Goal: Task Accomplishment & Management: Manage account settings

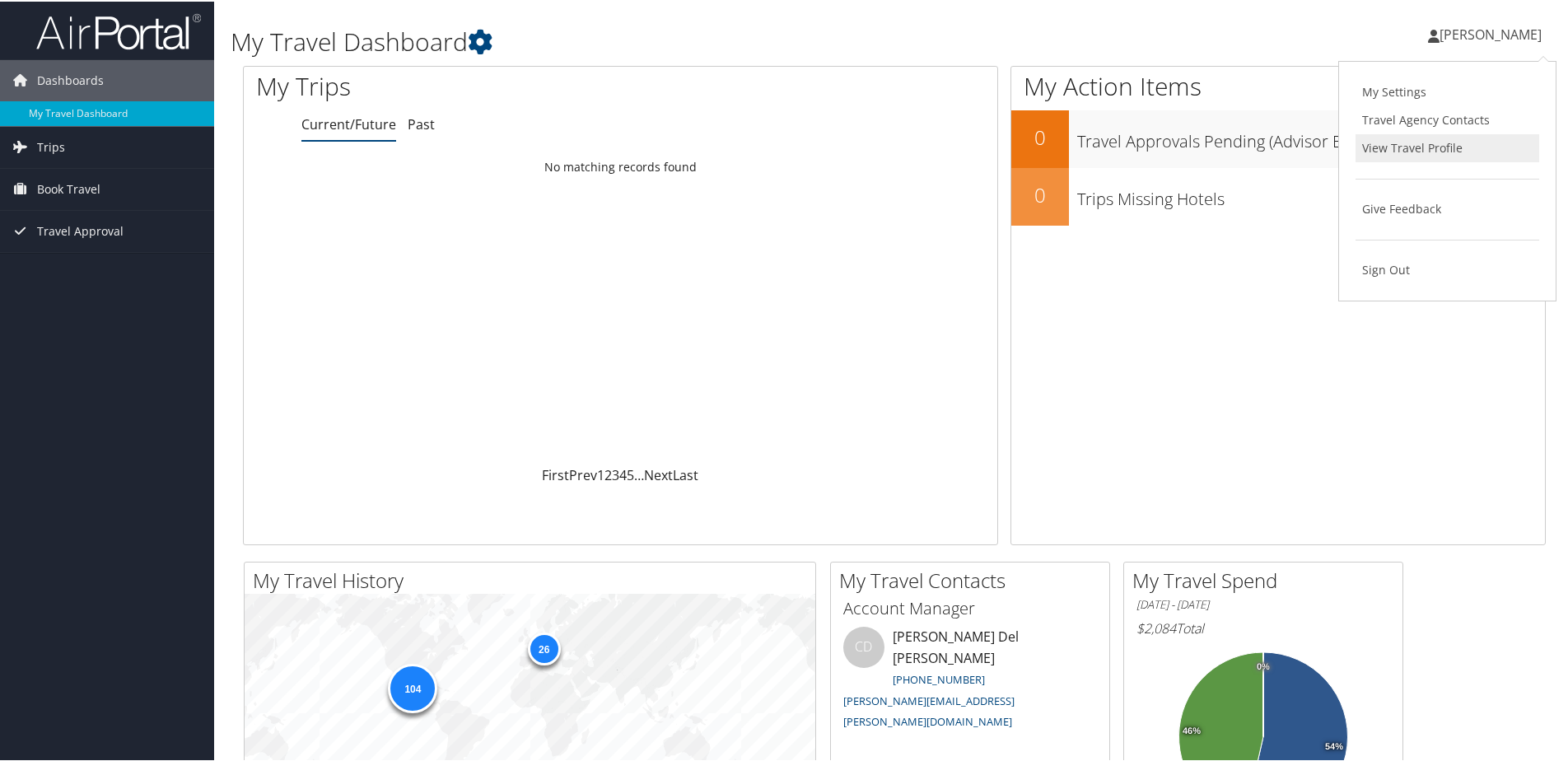
click at [1414, 146] on link "View Travel Profile" at bounding box center [1447, 146] width 183 height 28
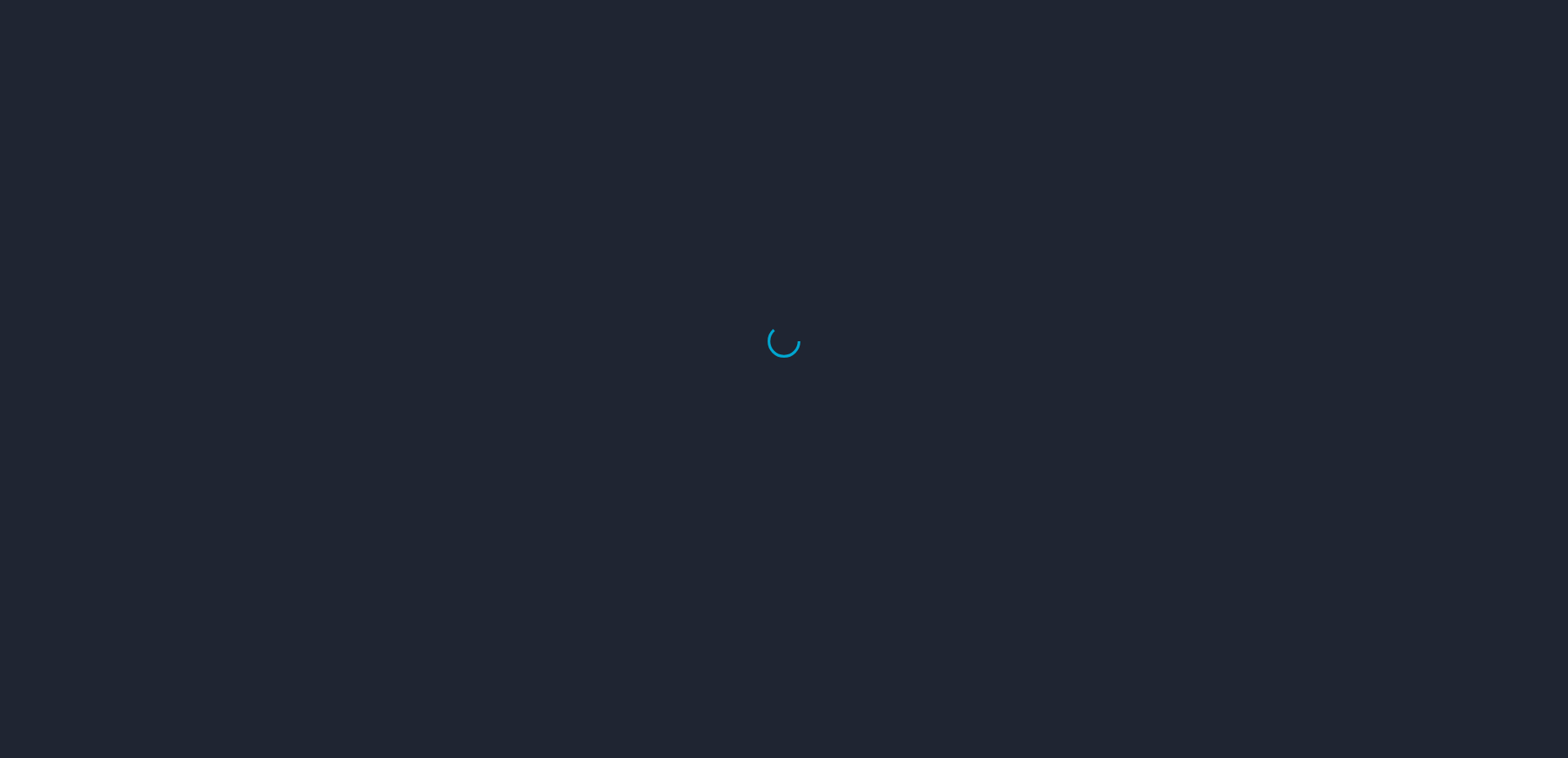
select select "US"
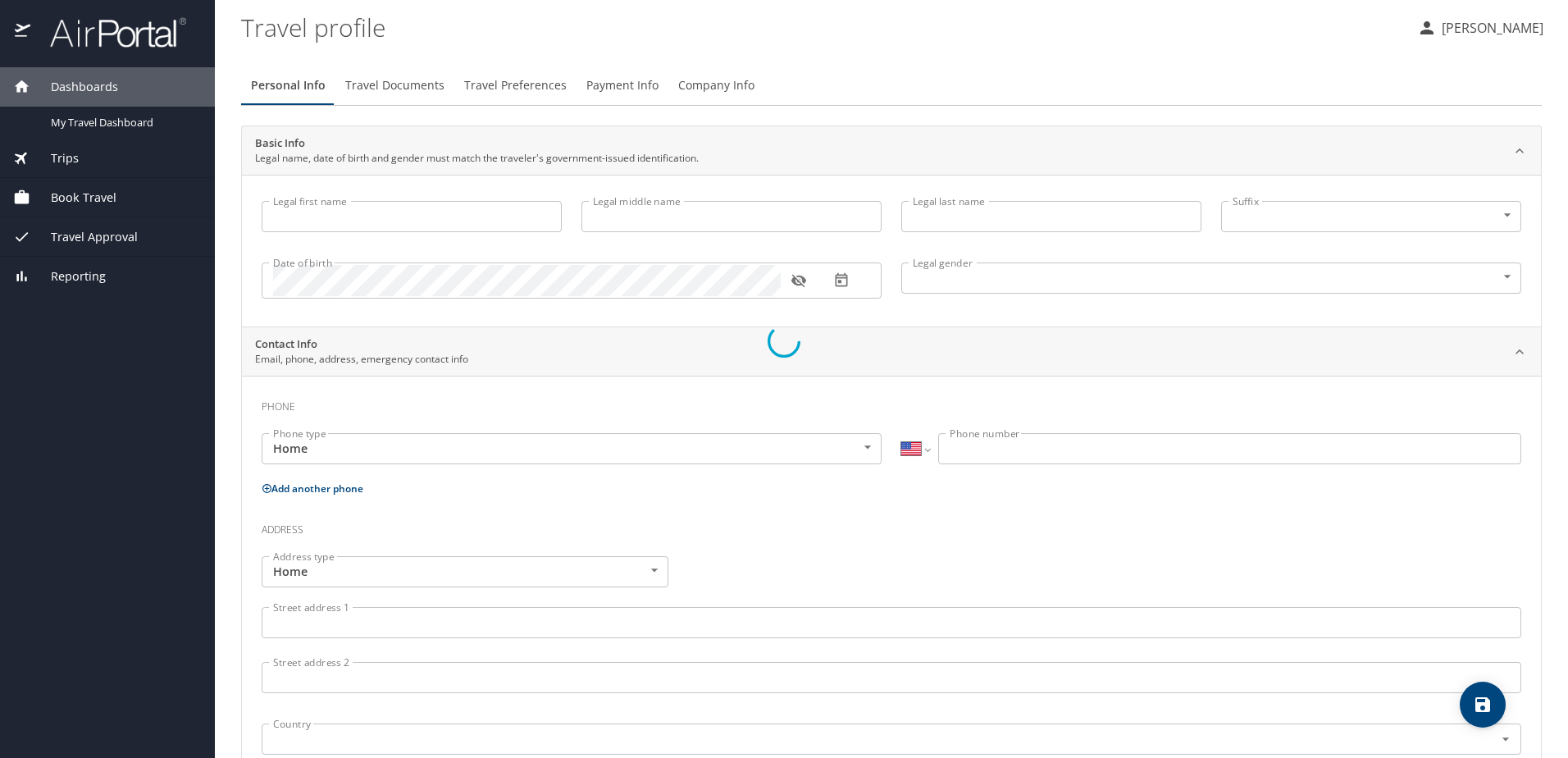
type input "Jaime"
type input "Fuentes Alvarez"
type input "Male"
type input "Kenia"
type input "Barraza"
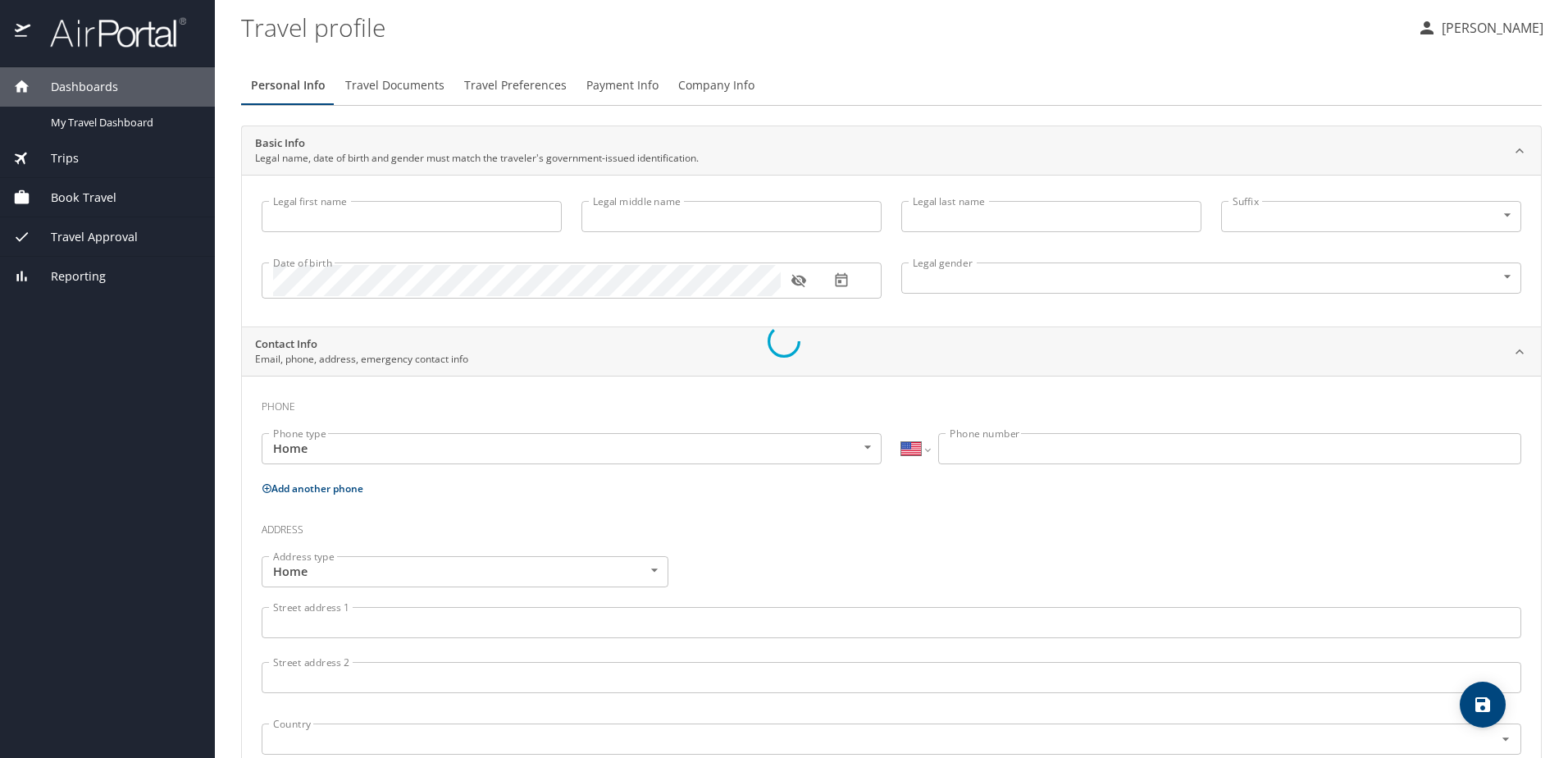
select select "MX"
type input "667 191 5437"
select select "MX"
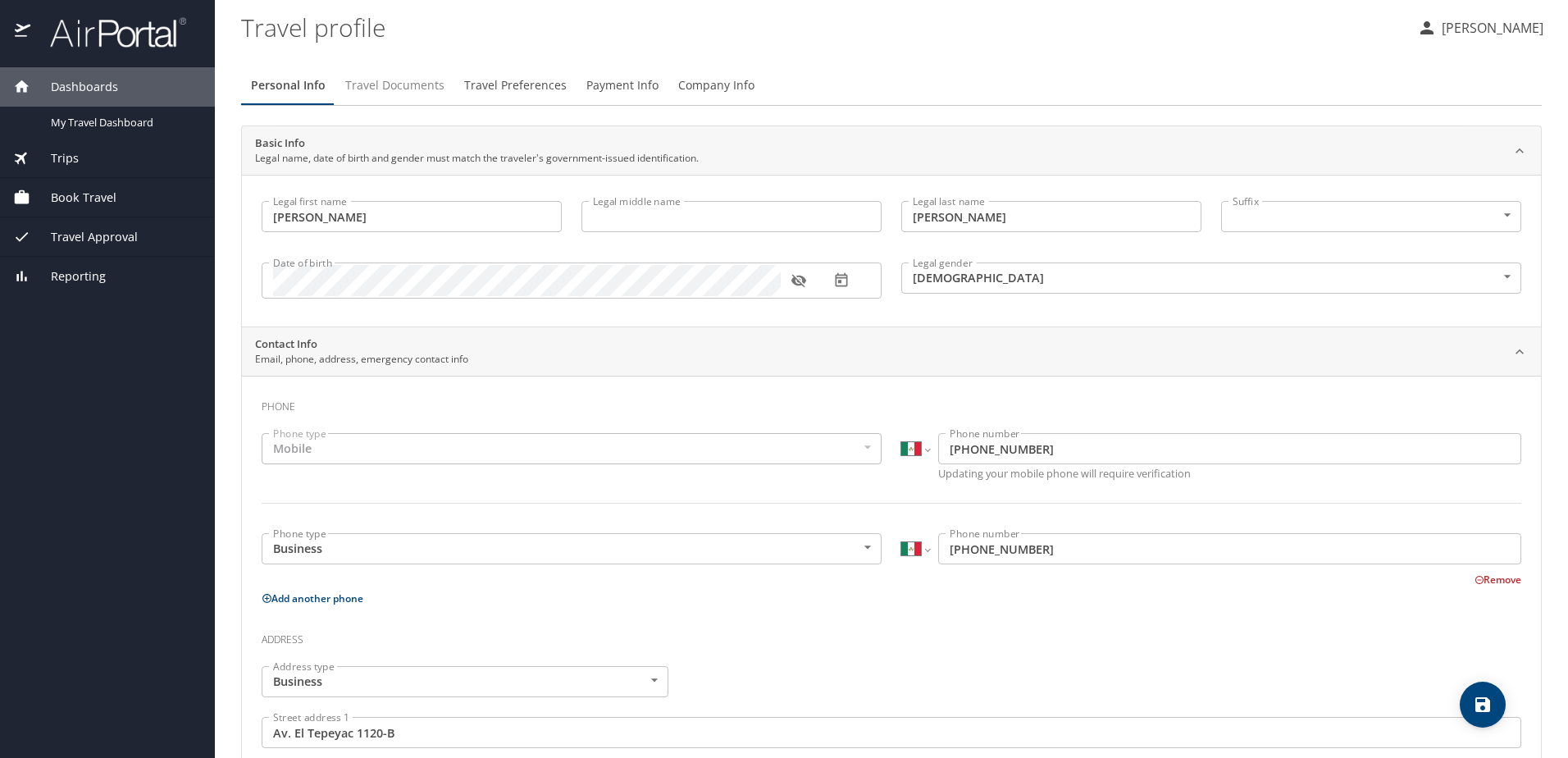
click at [391, 82] on span "Travel Documents" at bounding box center [395, 85] width 99 height 21
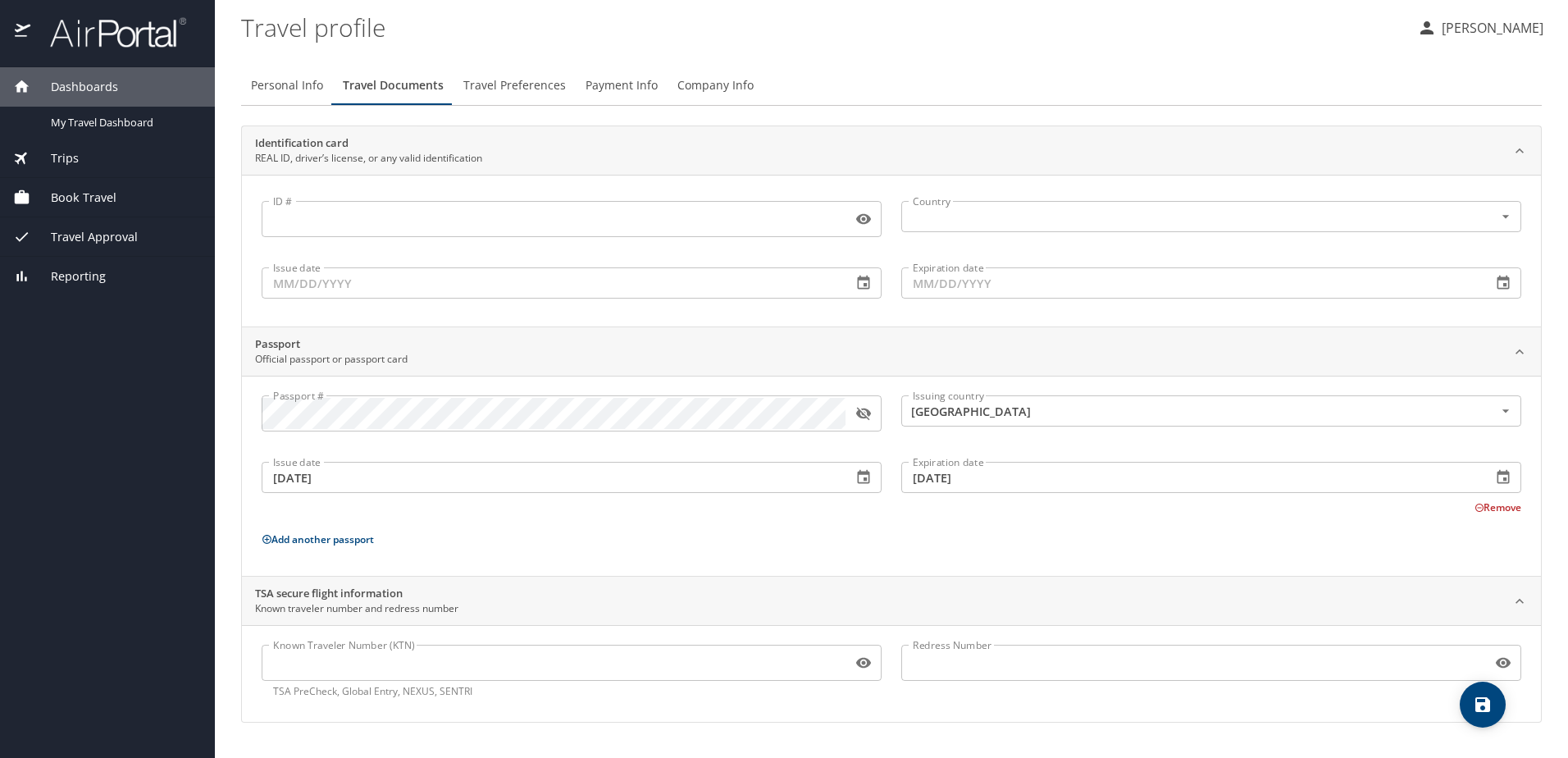
click at [860, 411] on icon "button" at bounding box center [863, 414] width 15 height 13
drag, startPoint x: 468, startPoint y: 121, endPoint x: 494, endPoint y: 116, distance: 26.5
click at [467, 124] on div "Personal Info Travel Documents Travel Preferences Payment Info Company Info Ide…" at bounding box center [891, 394] width 1300 height 657
click at [513, 100] on button "Travel Preferences" at bounding box center [514, 85] width 122 height 40
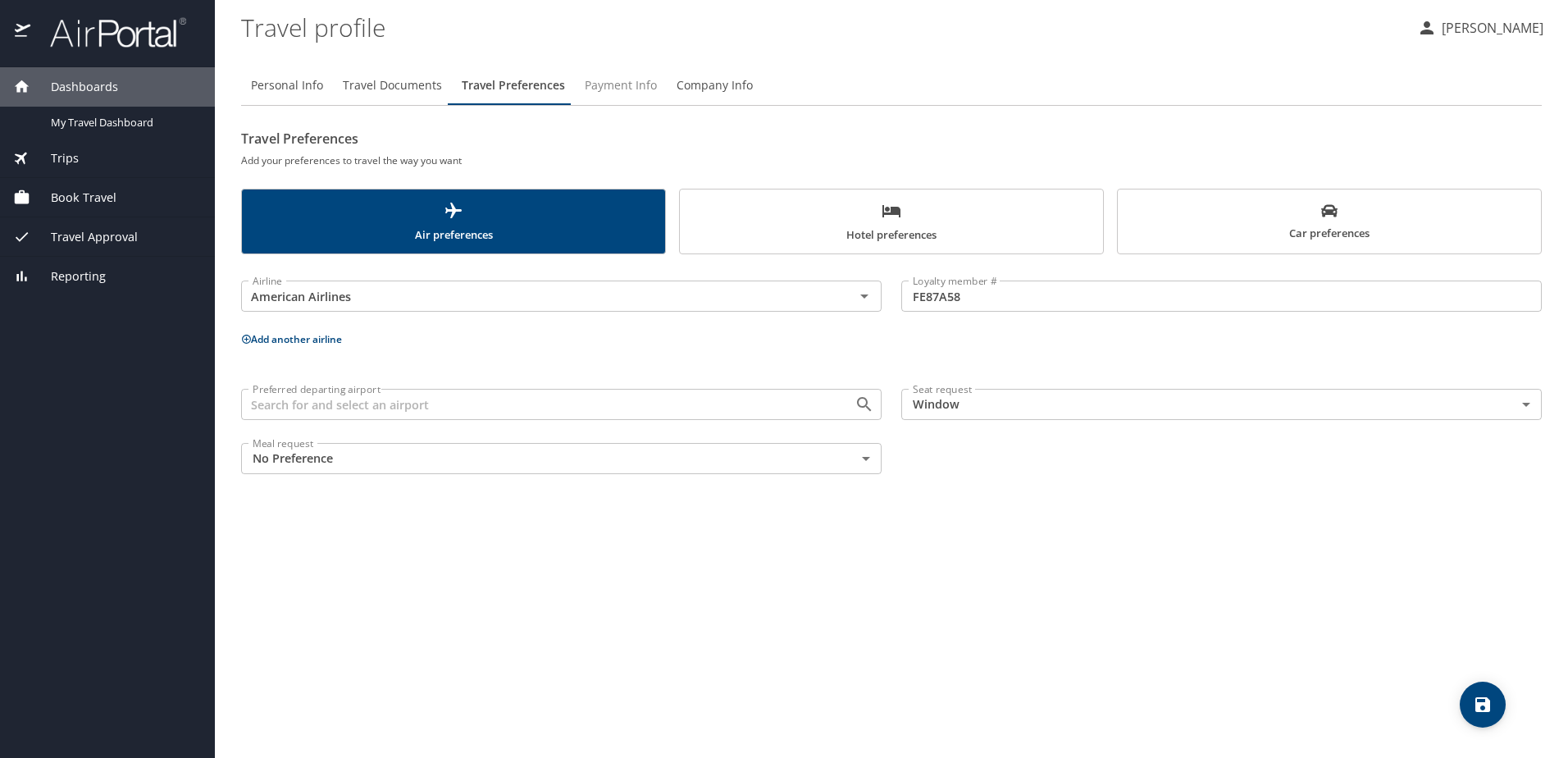
drag, startPoint x: 628, startPoint y: 84, endPoint x: 703, endPoint y: 76, distance: 75.4
click at [628, 83] on span "Payment Info" at bounding box center [620, 85] width 72 height 21
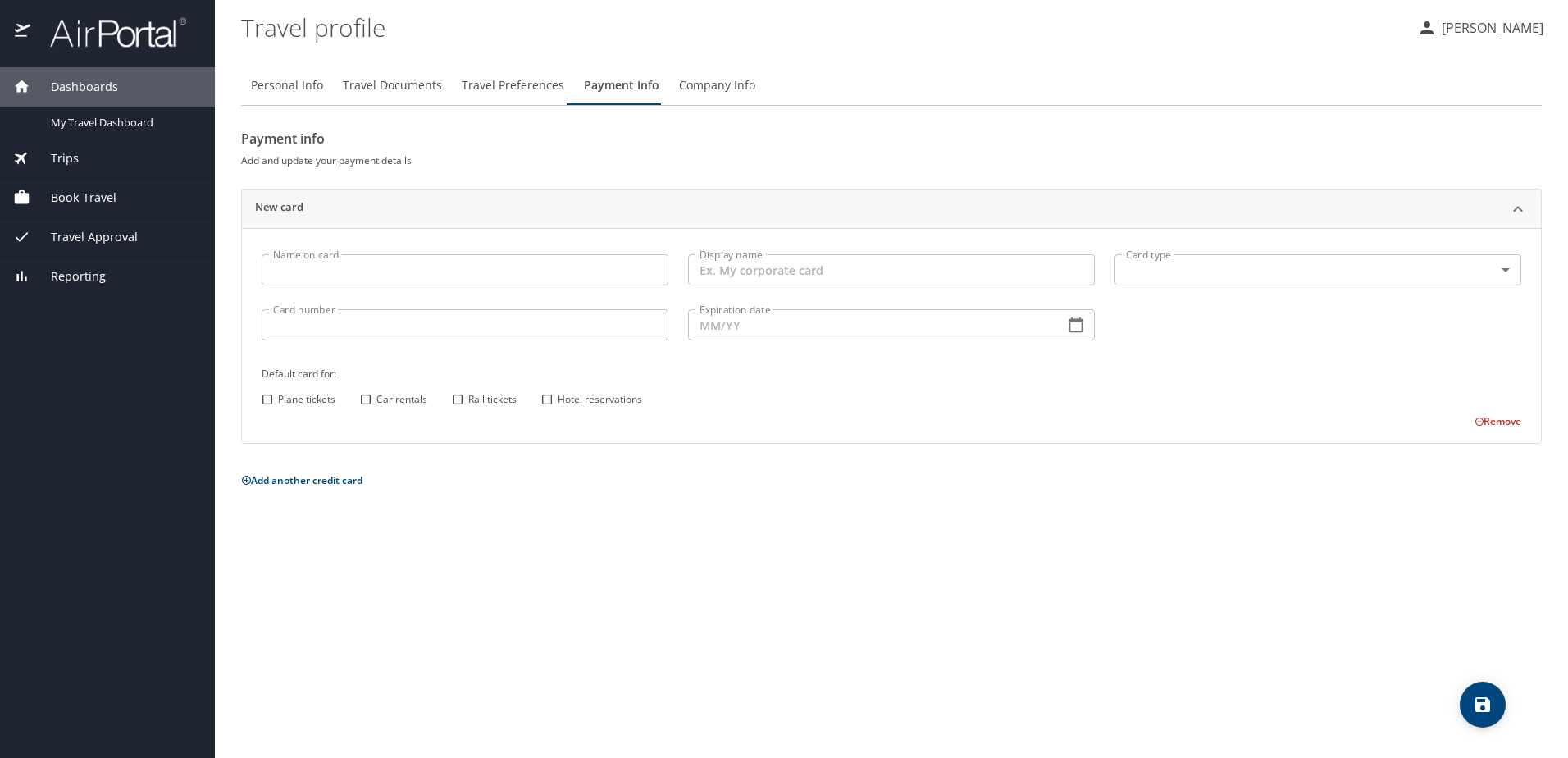
click at [712, 90] on span "Company Info" at bounding box center [717, 85] width 76 height 21
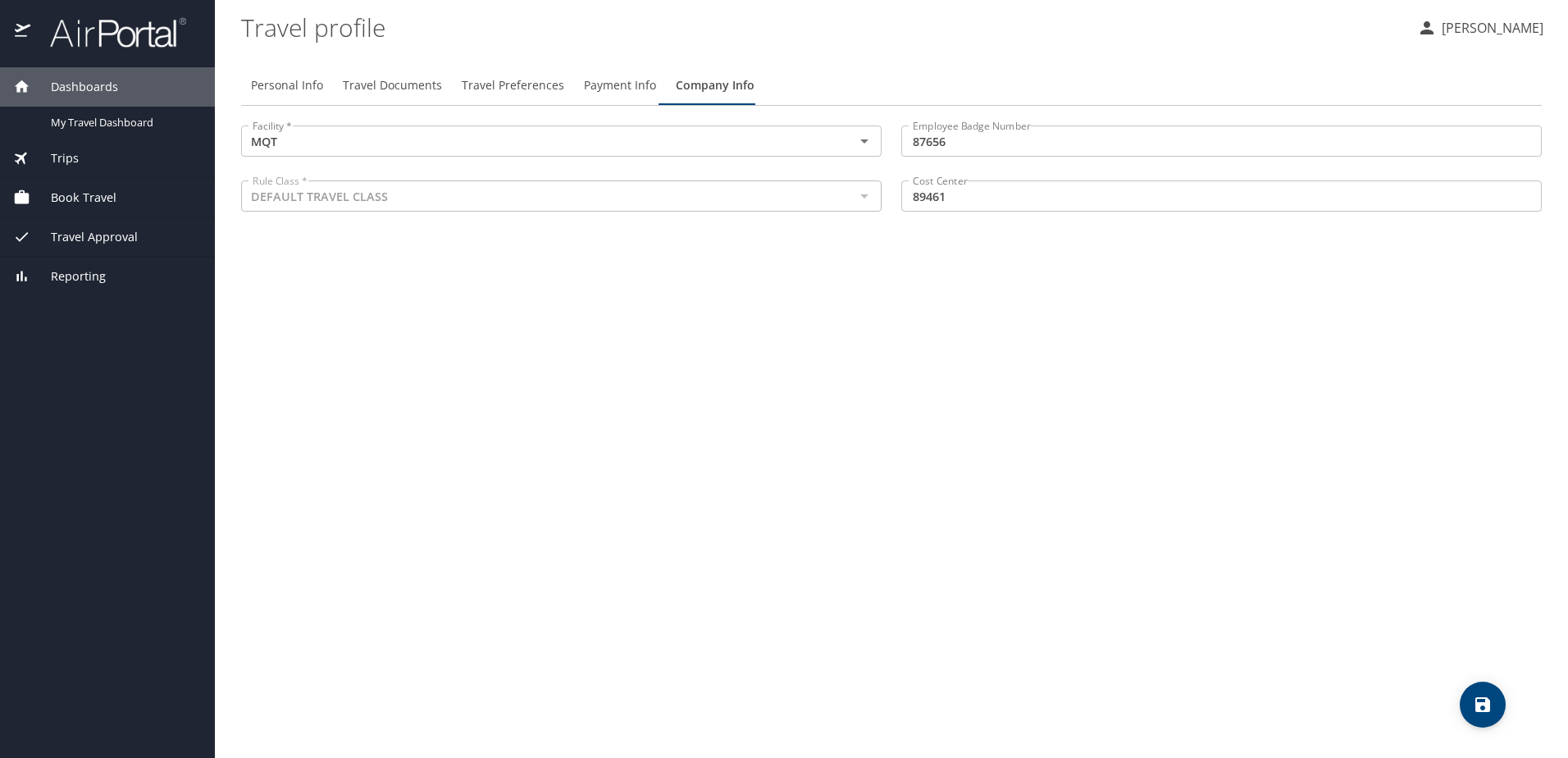
click at [614, 86] on span "Payment Info" at bounding box center [620, 85] width 72 height 21
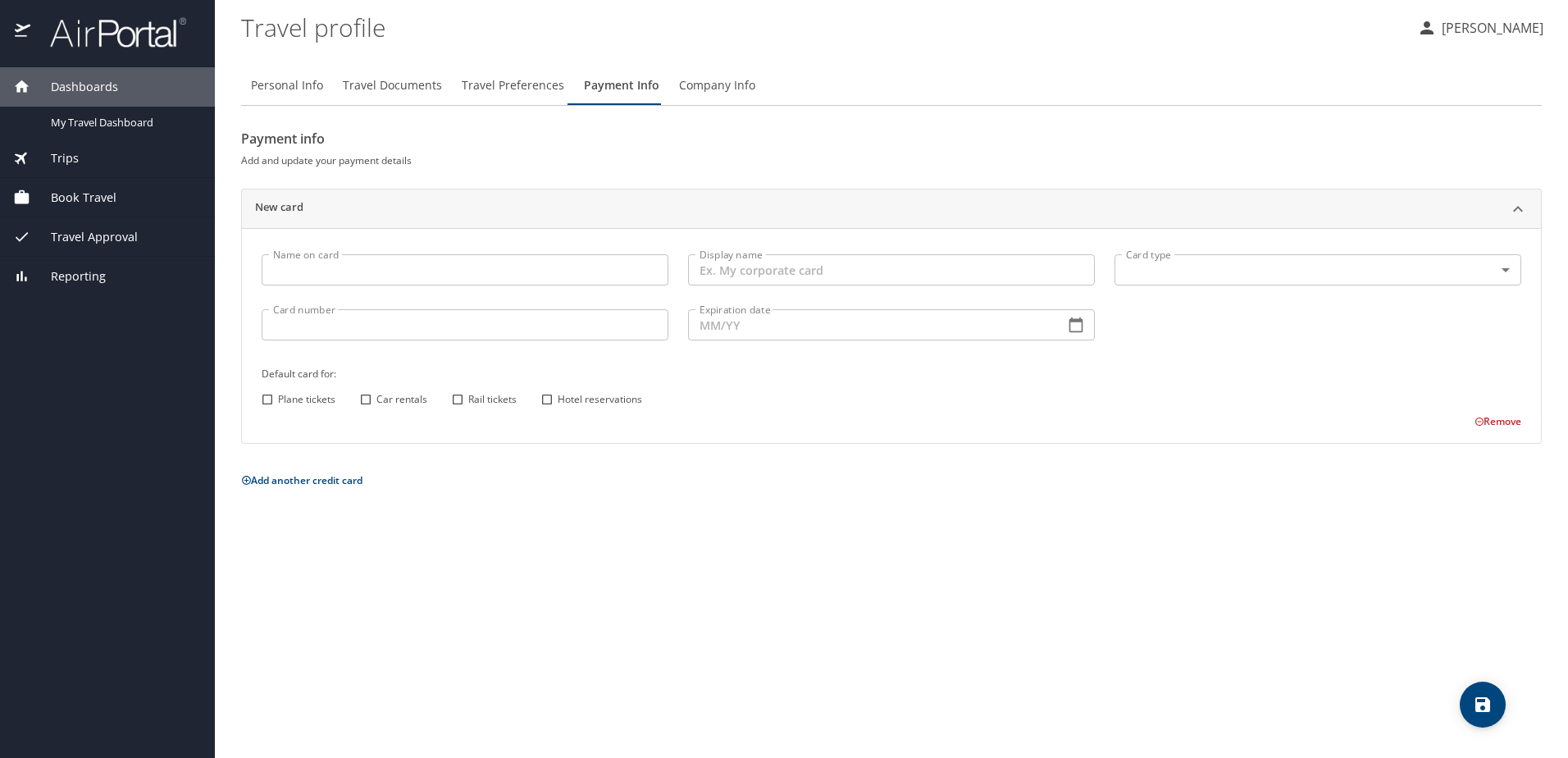
click at [512, 78] on span "Travel Preferences" at bounding box center [512, 85] width 102 height 21
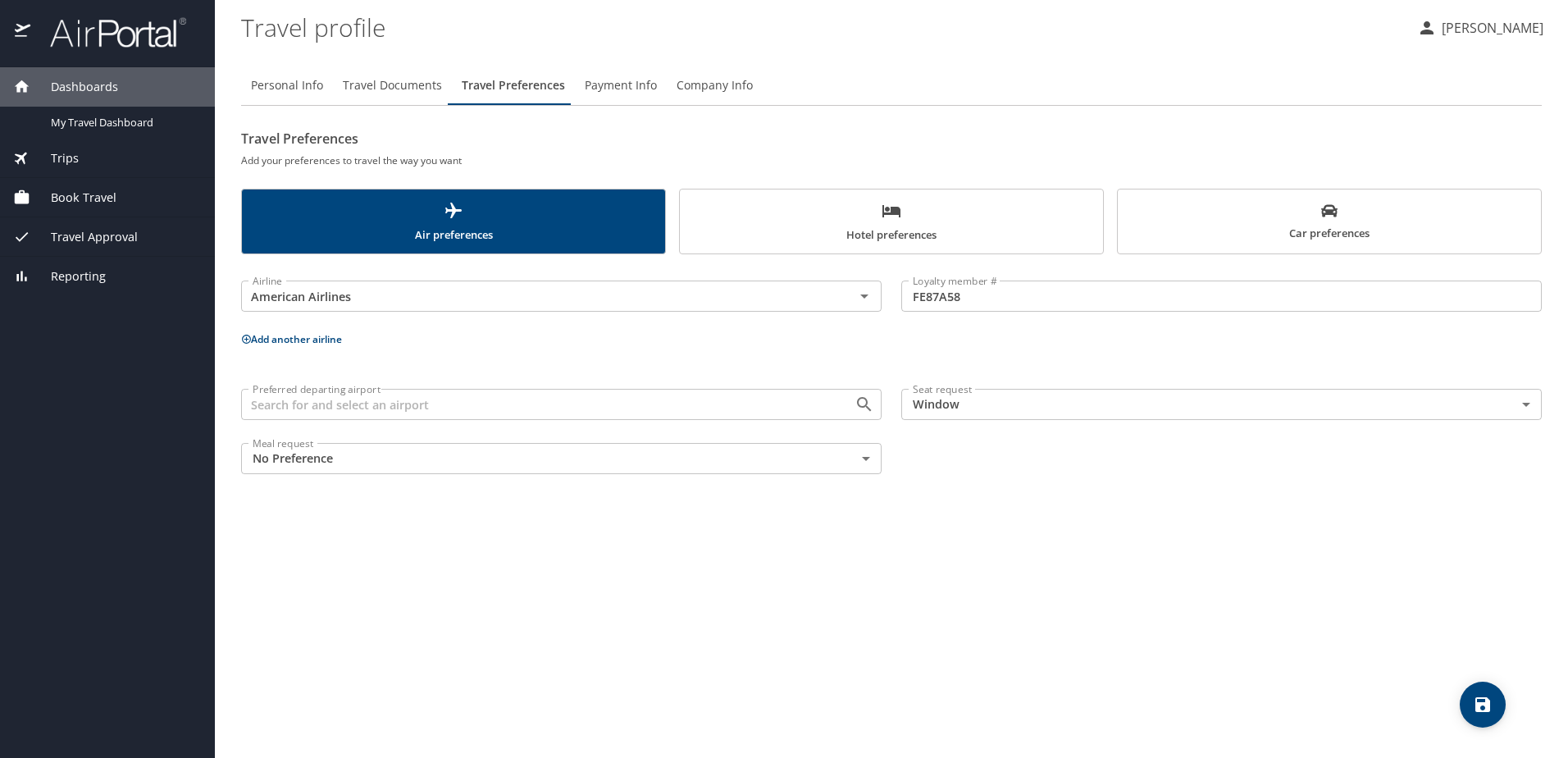
click at [393, 78] on span "Travel Documents" at bounding box center [393, 85] width 99 height 21
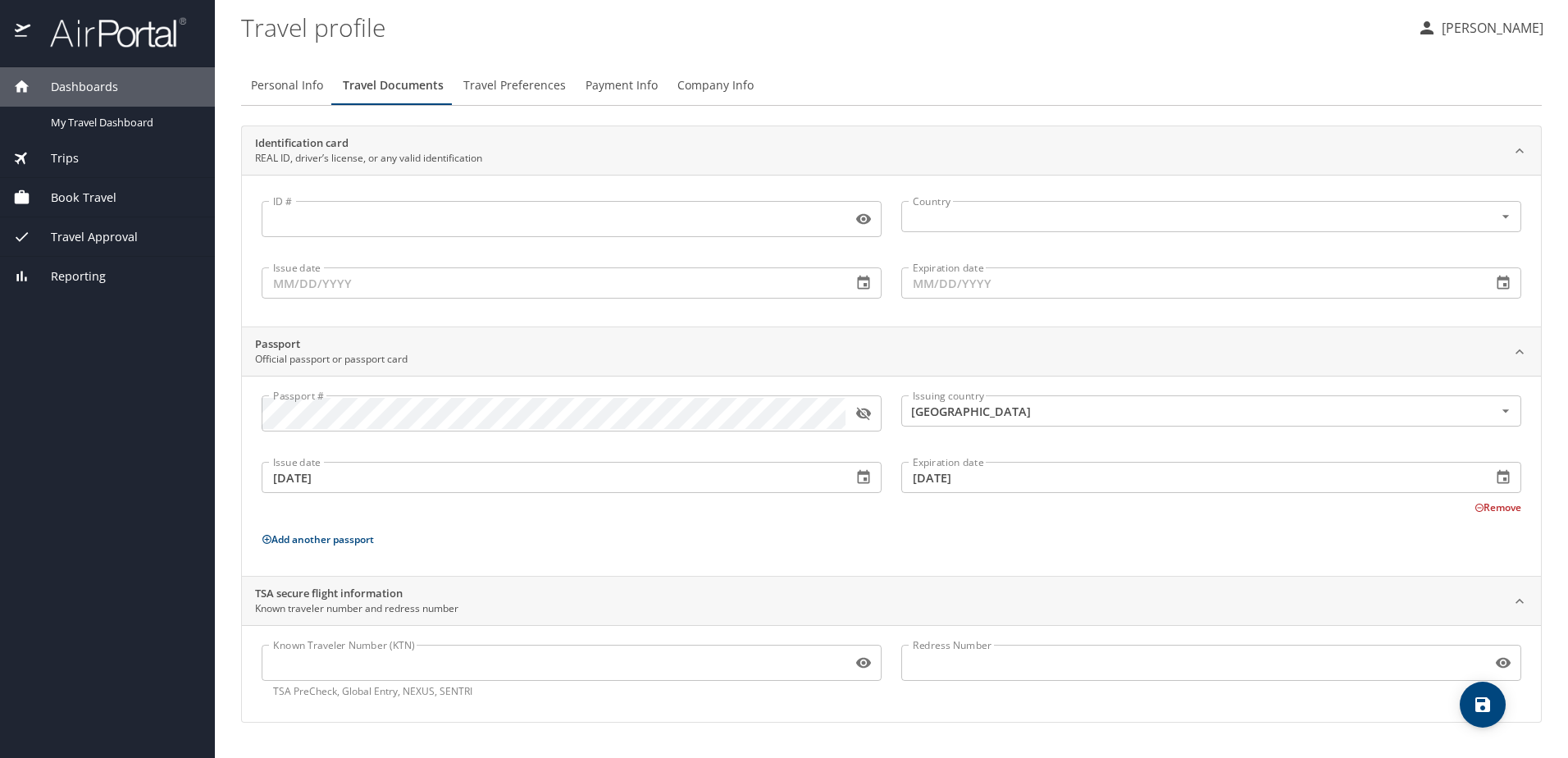
click at [291, 85] on span "Personal Info" at bounding box center [287, 85] width 72 height 21
select select "MX"
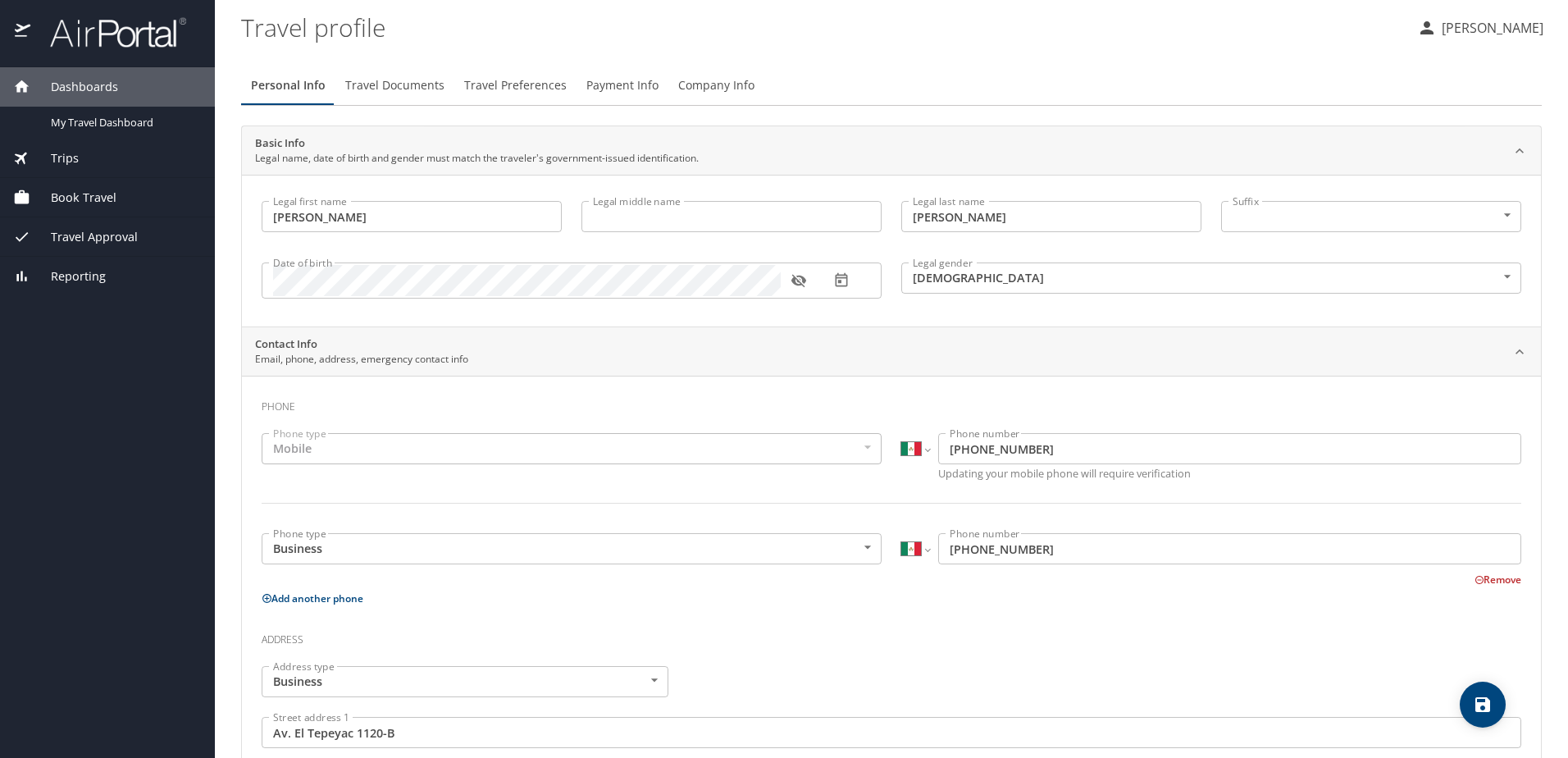
click at [1436, 25] on p "[PERSON_NAME]" at bounding box center [1489, 28] width 106 height 20
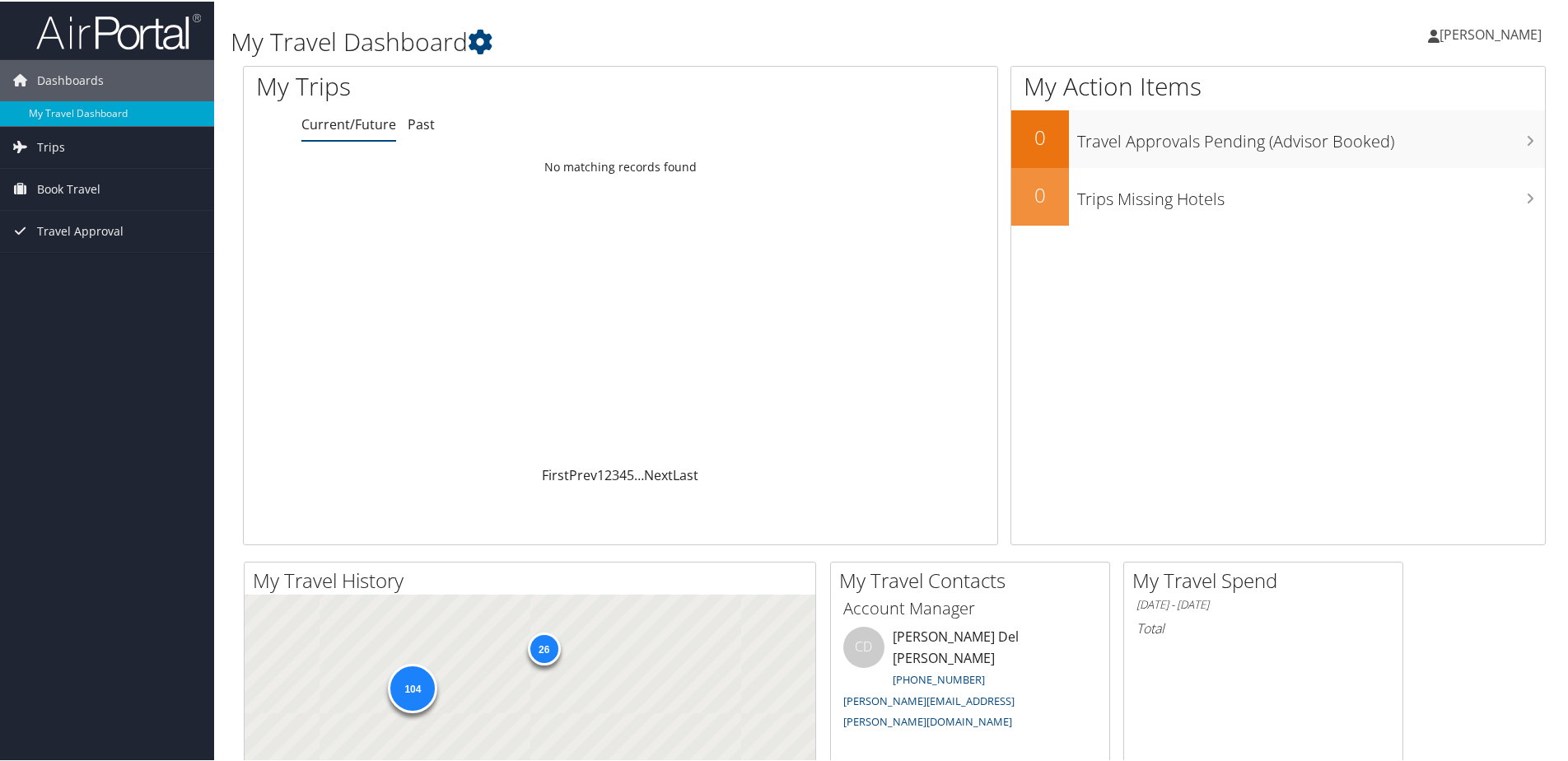
click at [1430, 21] on link "[PERSON_NAME]" at bounding box center [1492, 33] width 131 height 50
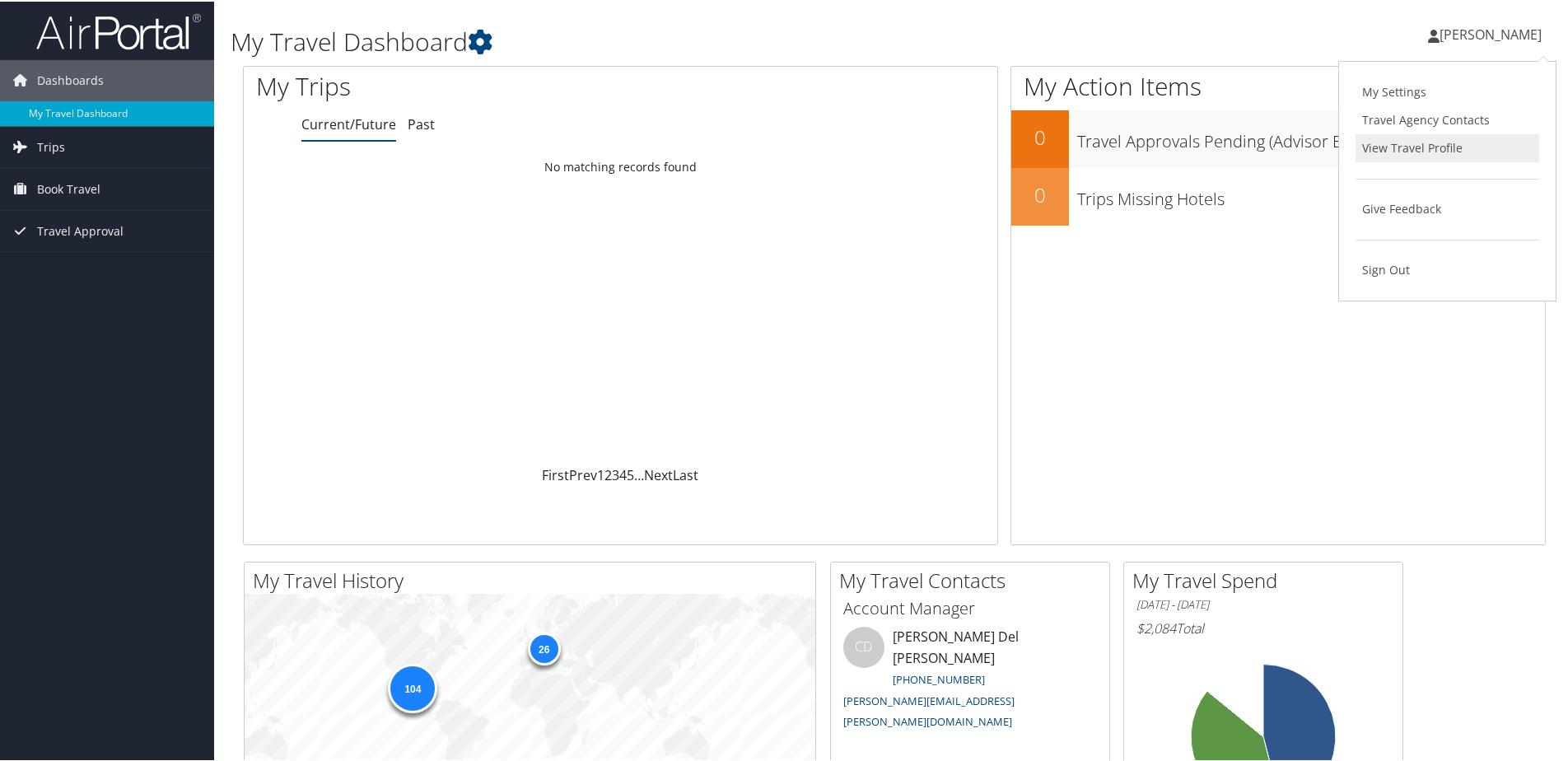
click at [1423, 144] on link "View Travel Profile" at bounding box center [1447, 146] width 183 height 28
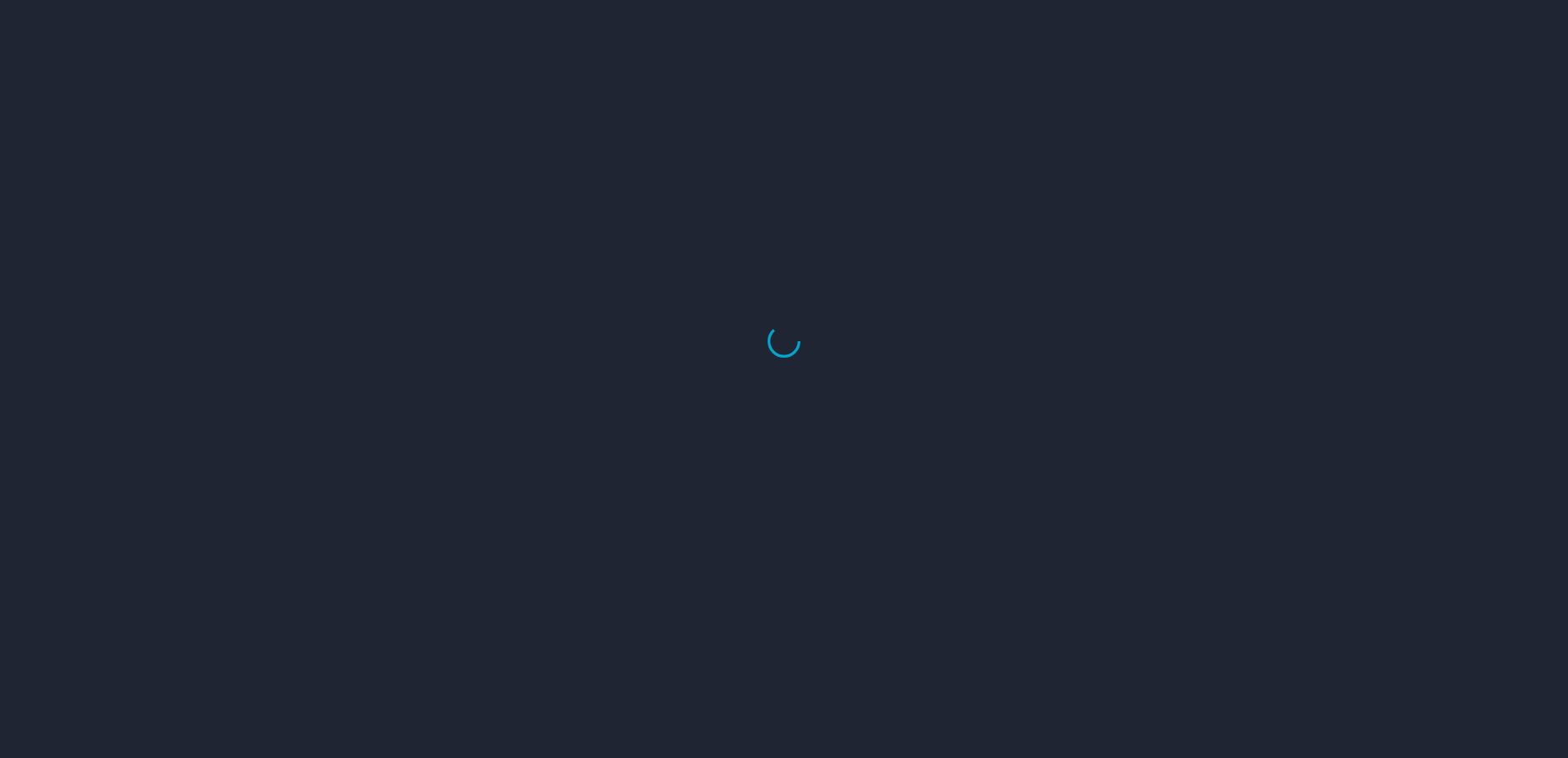
select select "US"
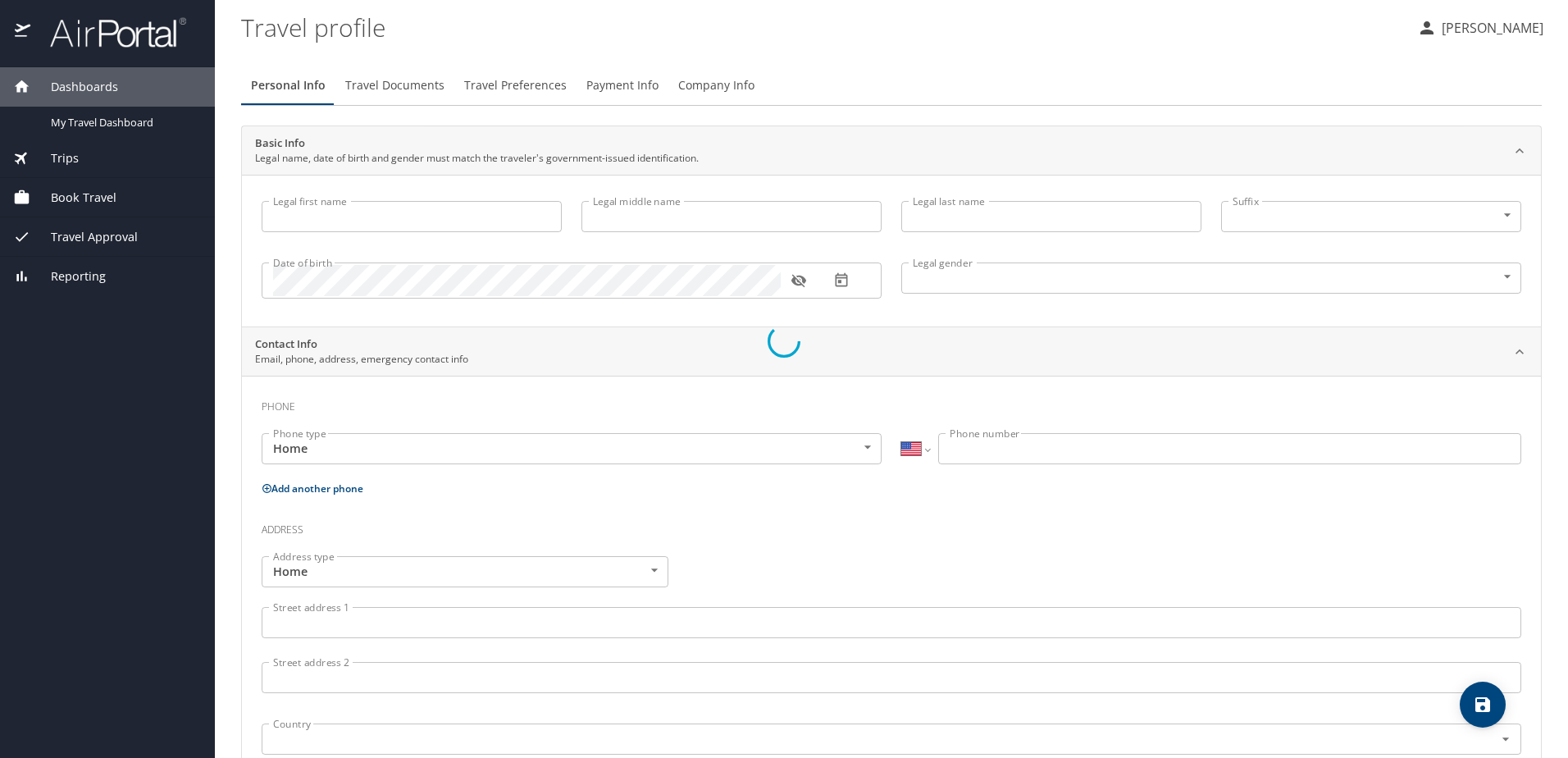
type input "Jaime"
type input "Fuentes Alvarez"
type input "Male"
type input "Kenia"
type input "Barraza"
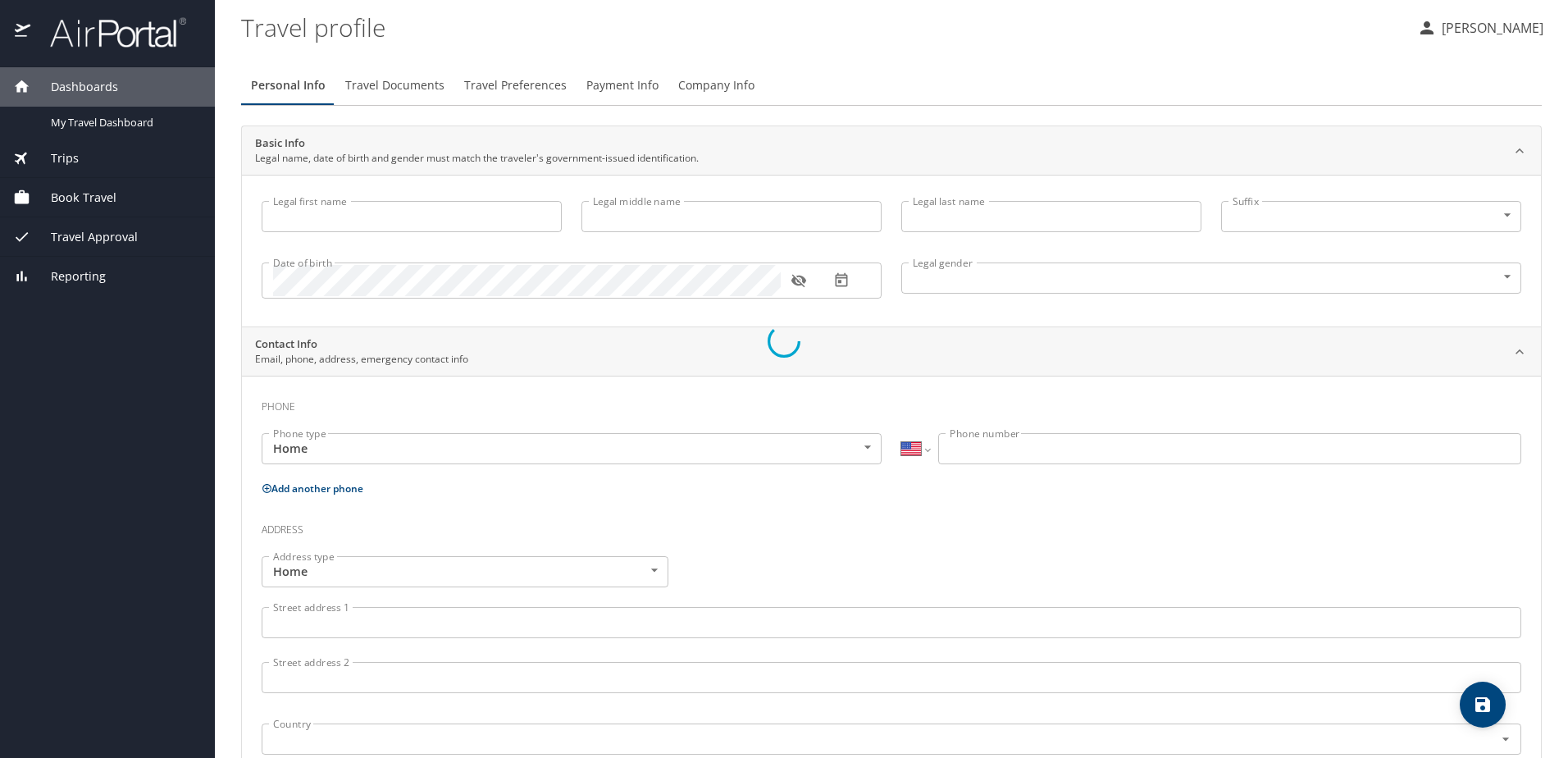
select select "MX"
type input "667 191 5437"
select select "MX"
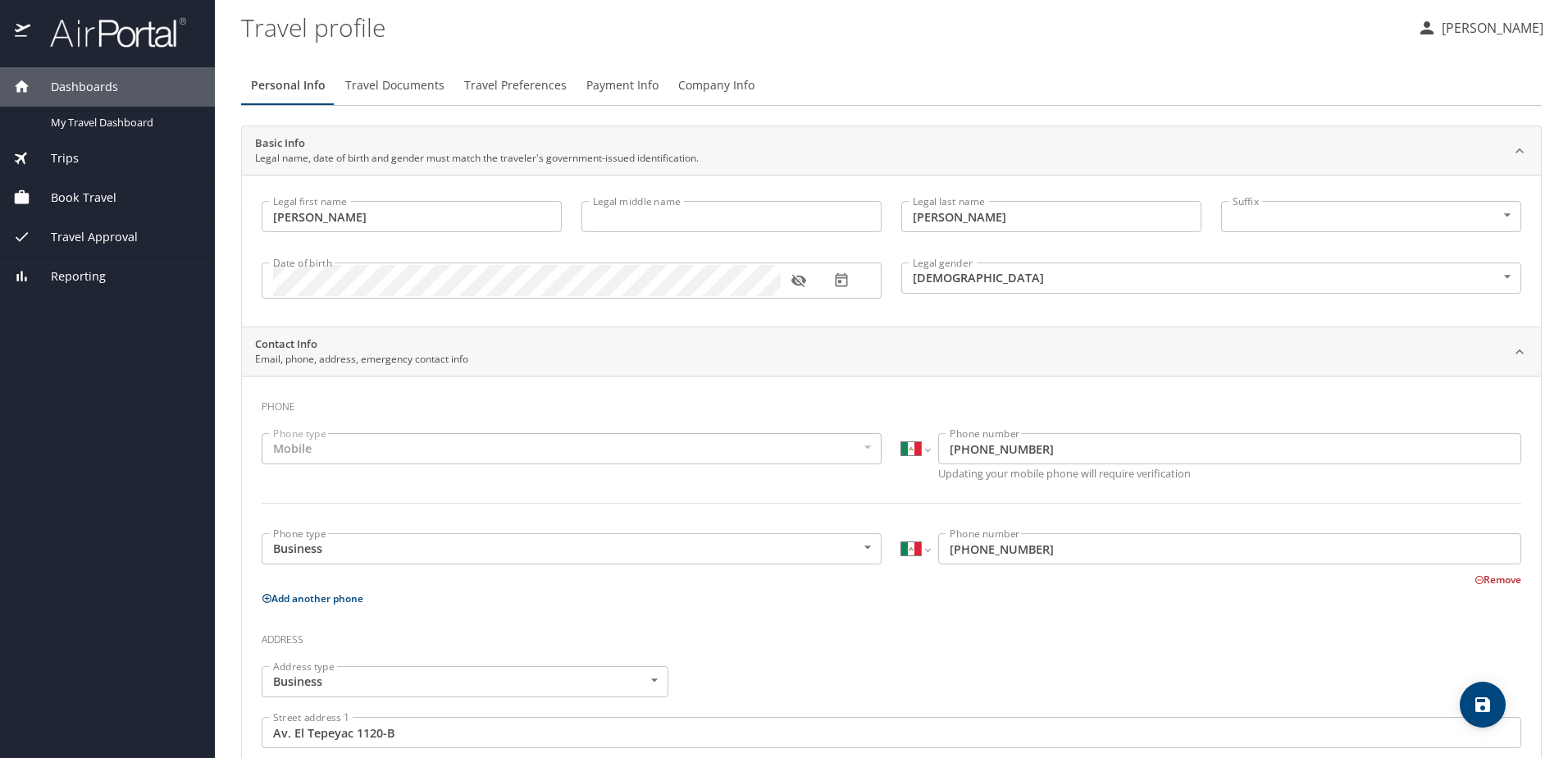
click at [628, 75] on span "Payment Info" at bounding box center [622, 85] width 72 height 21
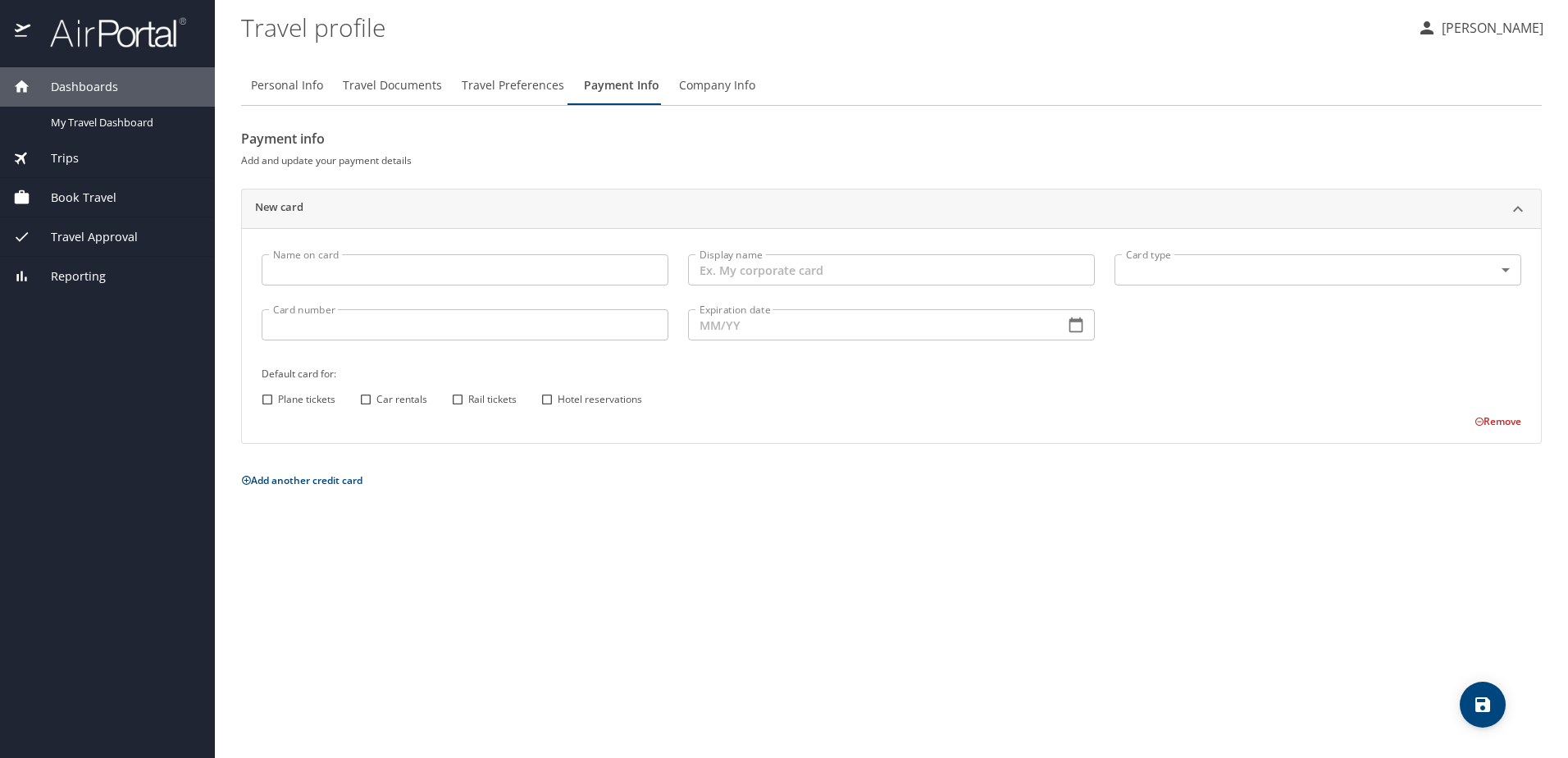
click at [702, 82] on span "Company Info" at bounding box center [717, 85] width 76 height 21
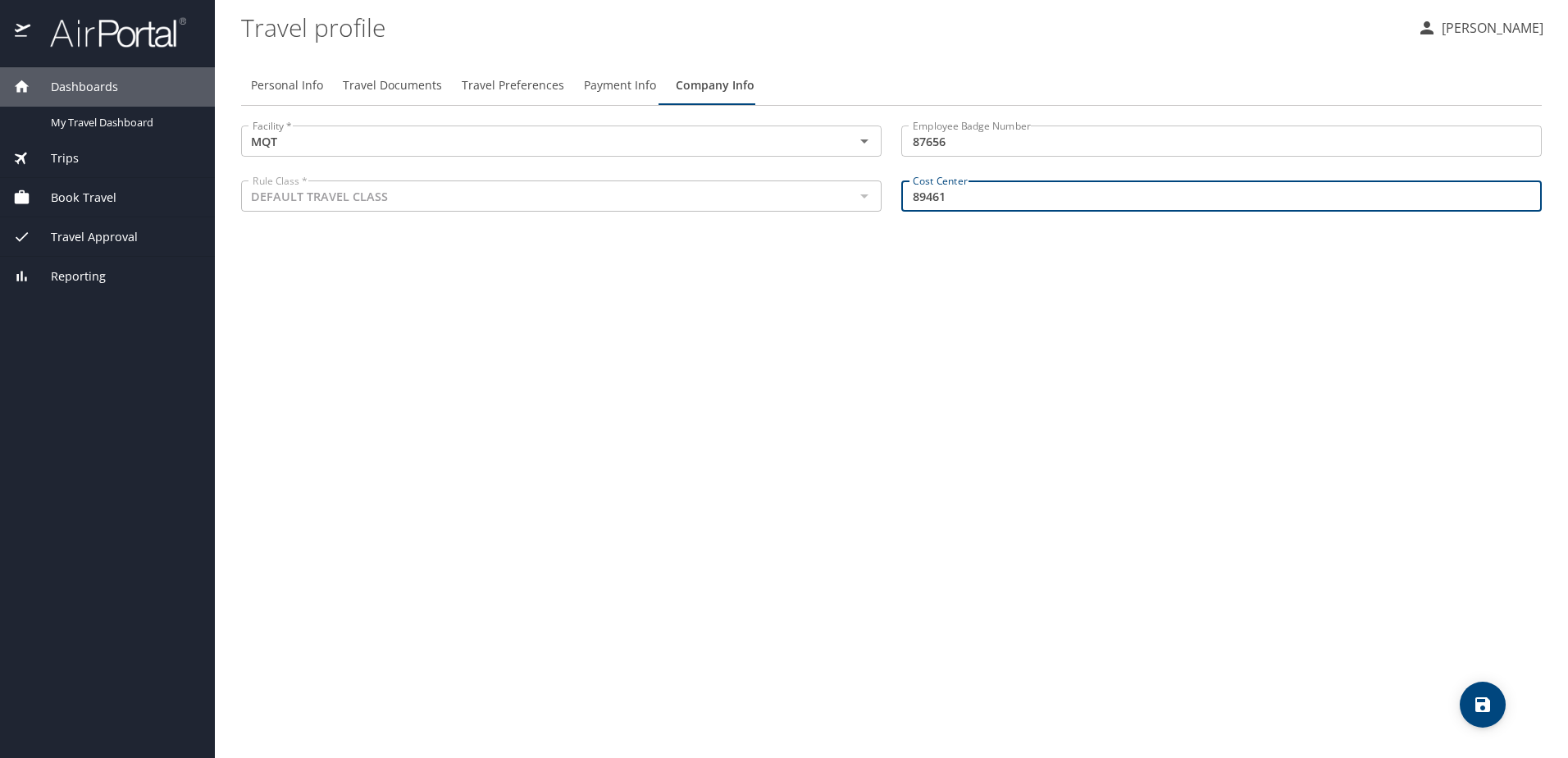
drag, startPoint x: 971, startPoint y: 193, endPoint x: 887, endPoint y: 193, distance: 84.0
click at [887, 193] on div "Facility * MQT Facility * Employee Badge Number 87656 Employee Badge Number Rul…" at bounding box center [891, 171] width 1320 height 110
